Goal: Task Accomplishment & Management: Manage account settings

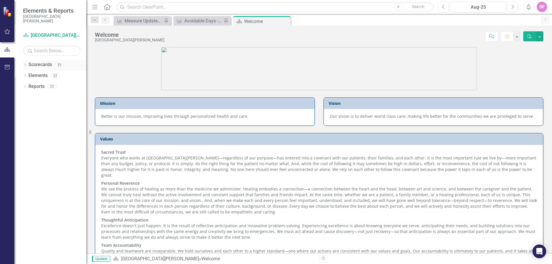
click at [25, 65] on icon "Dropdown" at bounding box center [25, 65] width 4 height 3
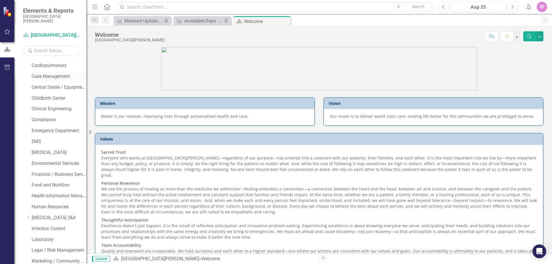
click at [44, 78] on link "Case Management" at bounding box center [59, 76] width 55 height 7
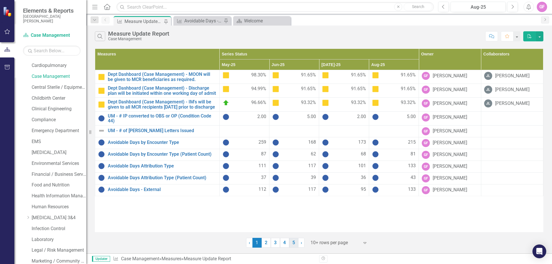
click at [291, 242] on link "5" at bounding box center [293, 243] width 9 height 10
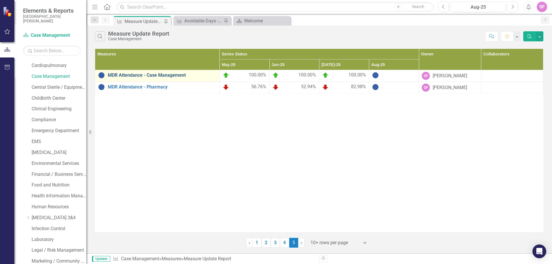
click at [158, 76] on link "MDR Attendance - Case Management" at bounding box center [162, 75] width 109 height 5
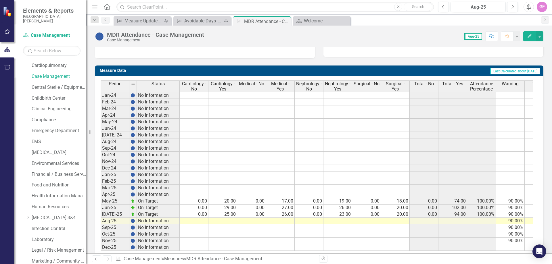
scroll to position [217, 0]
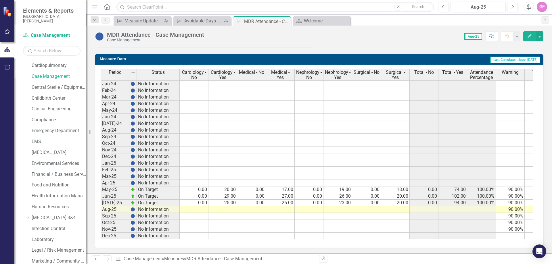
click at [224, 207] on td at bounding box center [223, 210] width 29 height 7
click at [203, 203] on tbody "Jan-24 No Information Feb-24 No Information Mar-24 No Information Apr-24 No Inf…" at bounding box center [327, 160] width 453 height 159
click at [199, 207] on td at bounding box center [194, 210] width 29 height 7
type textarea "0"
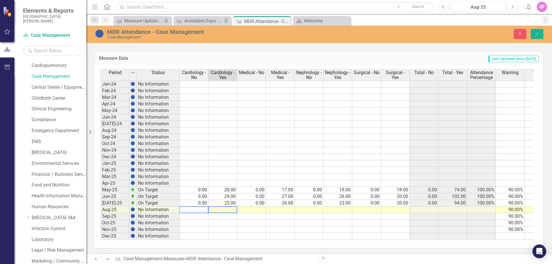
type textarea "1"
type textarea "21"
type textarea "0"
type textarea "21"
type textarea "0"
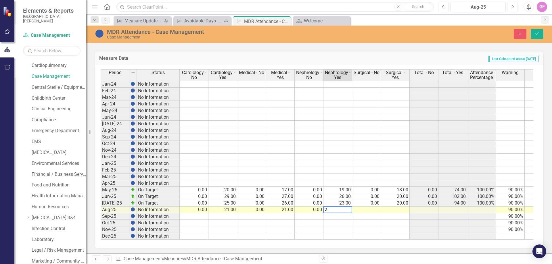
type textarea "21"
type textarea "0"
type textarea "210"
click at [537, 36] on icon "Save" at bounding box center [537, 34] width 5 height 4
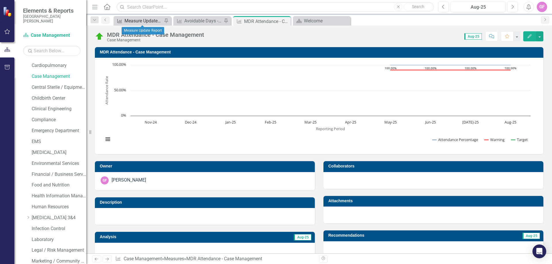
click at [141, 22] on div "Measure Update Report" at bounding box center [144, 20] width 38 height 7
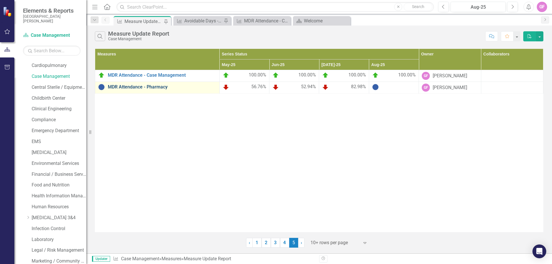
click at [139, 86] on link "MDR Attendance - Pharmacy" at bounding box center [162, 87] width 109 height 5
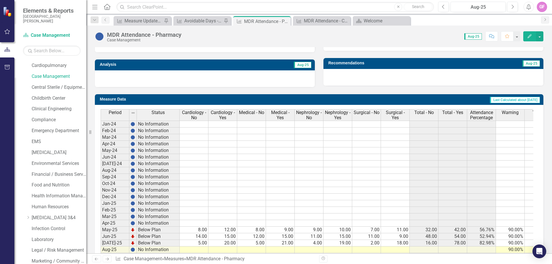
scroll to position [201, 0]
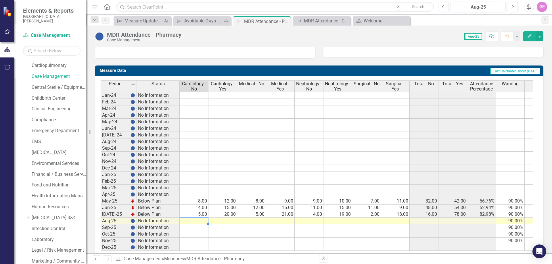
click at [199, 221] on td at bounding box center [194, 221] width 29 height 7
type textarea "3"
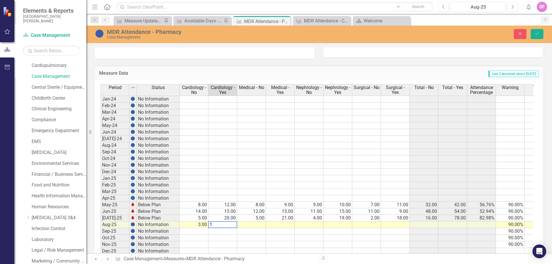
type textarea "18"
type textarea "3"
type textarea "18"
type textarea "4"
type textarea "17"
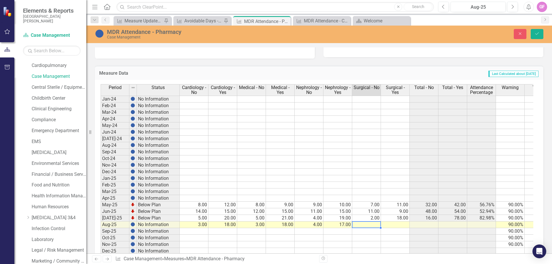
type textarea "3"
type textarea "18"
click at [537, 36] on button "Save" at bounding box center [537, 34] width 13 height 10
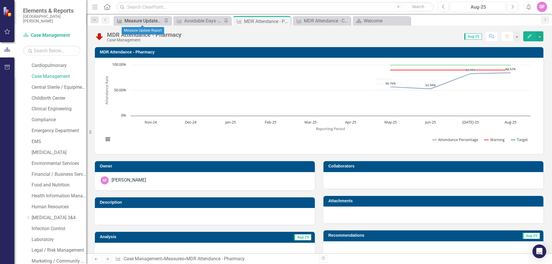
click at [147, 20] on div "Measure Update Report" at bounding box center [144, 20] width 38 height 7
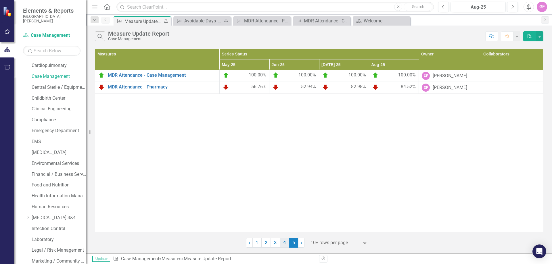
click at [286, 244] on link "4" at bounding box center [284, 243] width 9 height 10
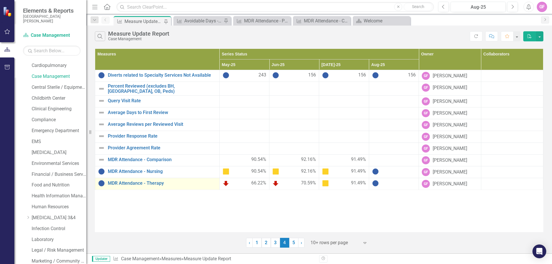
click at [137, 180] on div "MDR Attendance - Therapy" at bounding box center [157, 183] width 119 height 7
click at [153, 182] on link "MDR Attendance - Therapy" at bounding box center [162, 183] width 109 height 5
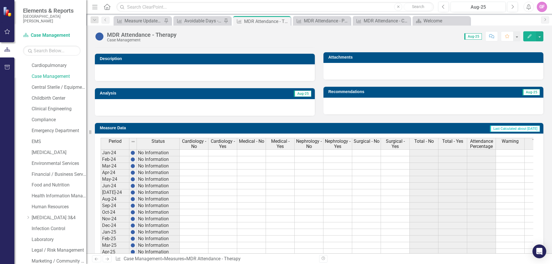
scroll to position [217, 0]
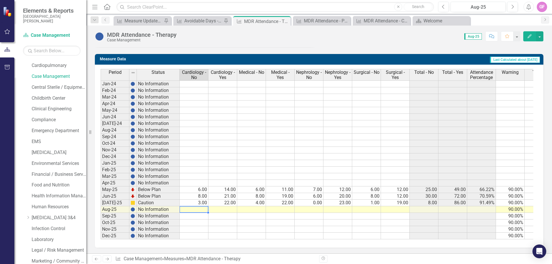
drag, startPoint x: 193, startPoint y: 206, endPoint x: 191, endPoint y: 204, distance: 3.3
click at [193, 207] on td at bounding box center [194, 210] width 29 height 7
type textarea "1"
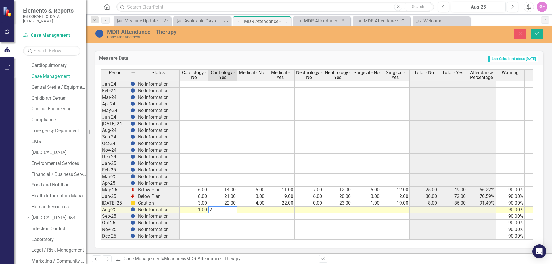
type textarea "20"
type textarea "1"
type textarea "20"
type textarea "1"
type textarea "20"
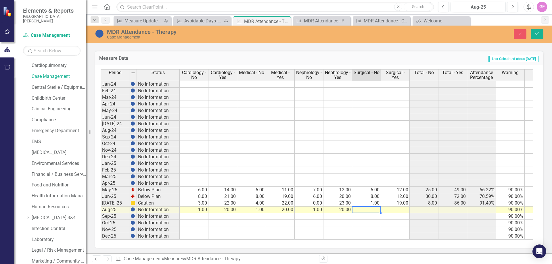
type textarea "1"
type textarea "20"
drag, startPoint x: 532, startPoint y: 34, endPoint x: 529, endPoint y: 106, distance: 72.0
click at [532, 34] on button "Save" at bounding box center [537, 34] width 13 height 10
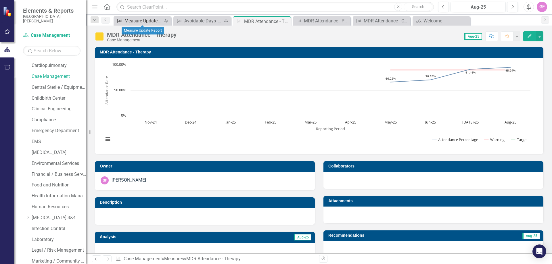
click at [131, 20] on div "Measure Update Report" at bounding box center [144, 20] width 38 height 7
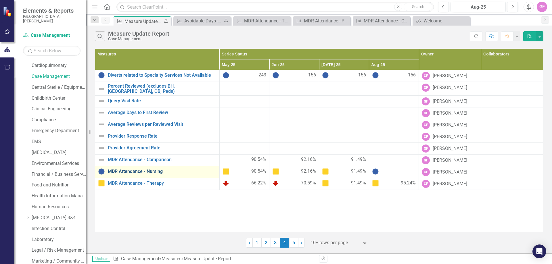
click at [127, 171] on link "MDR Attendance - Nursing" at bounding box center [162, 171] width 109 height 5
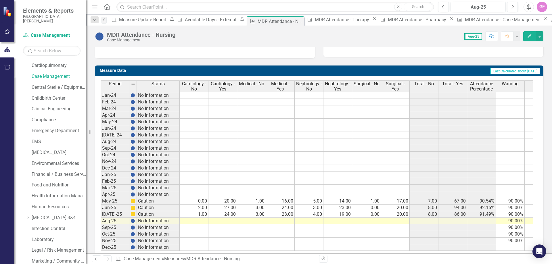
scroll to position [217, 0]
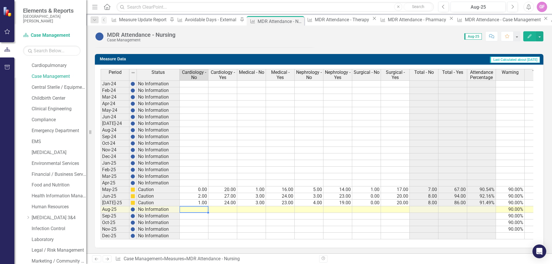
click at [201, 207] on td at bounding box center [194, 210] width 29 height 7
type textarea "0"
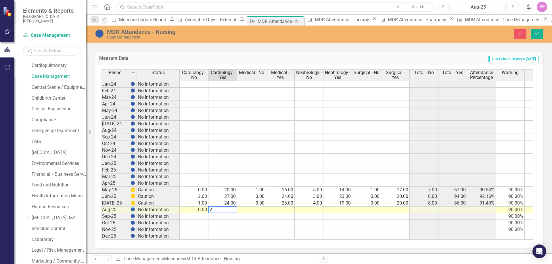
type textarea "21"
type textarea "3"
type textarea "18"
type textarea "1"
type textarea "20"
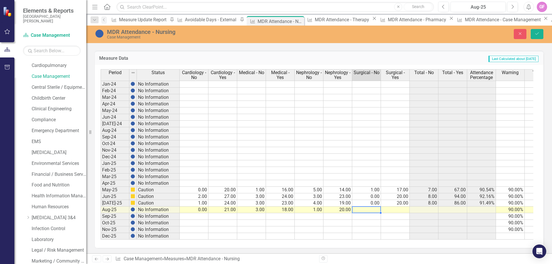
type textarea "0"
type textarea "21"
click at [535, 30] on button "Save" at bounding box center [537, 34] width 13 height 10
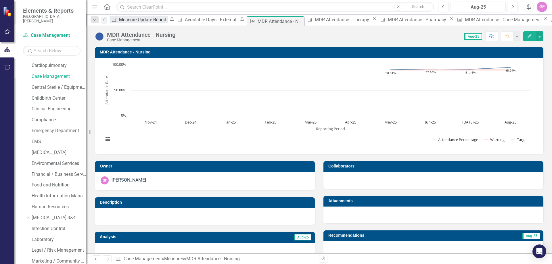
click at [142, 20] on div "Measure Update Report" at bounding box center [143, 19] width 49 height 7
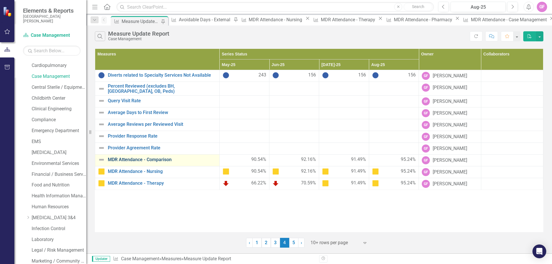
click at [155, 159] on link "MDR Attendance - Comparison" at bounding box center [162, 159] width 109 height 5
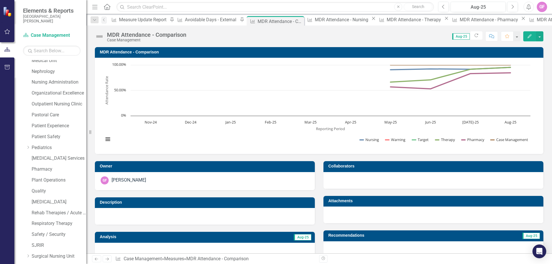
scroll to position [351, 0]
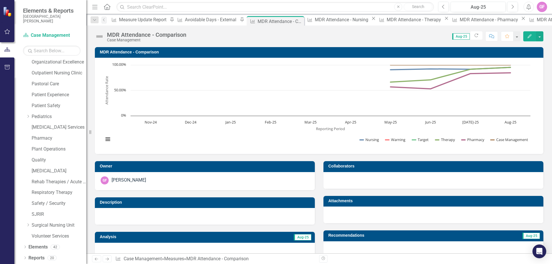
click at [23, 258] on icon "Dropdown" at bounding box center [25, 258] width 4 height 3
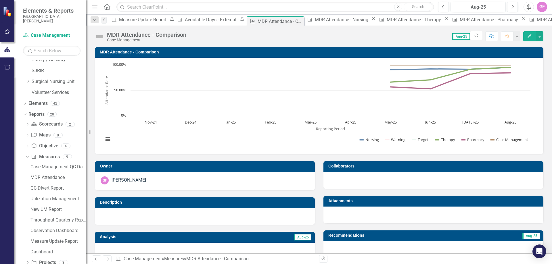
scroll to position [530, 0]
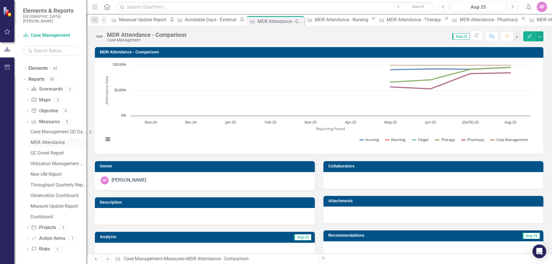
click at [50, 142] on div "MDR Attendance" at bounding box center [58, 142] width 56 height 5
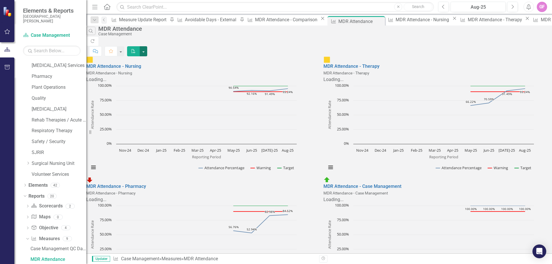
click at [147, 46] on button "button" at bounding box center [143, 51] width 7 height 10
click at [512, 45] on link "PDF Export to PDF" at bounding box center [517, 47] width 56 height 11
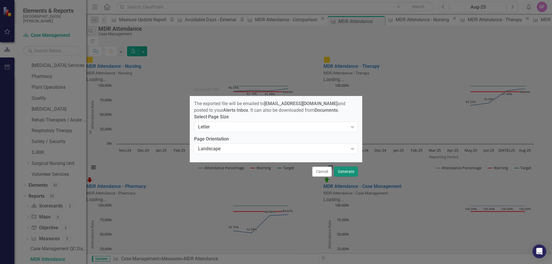
click at [345, 174] on button "Generate" at bounding box center [346, 172] width 24 height 10
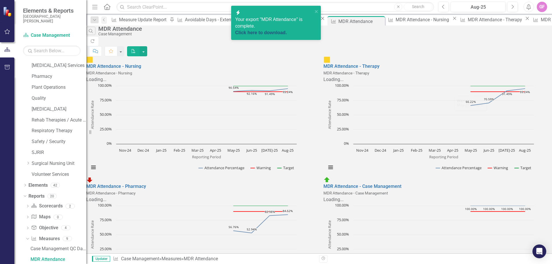
click at [277, 30] on link "Click here to download." at bounding box center [261, 32] width 52 height 5
